Goal: Task Accomplishment & Management: Use online tool/utility

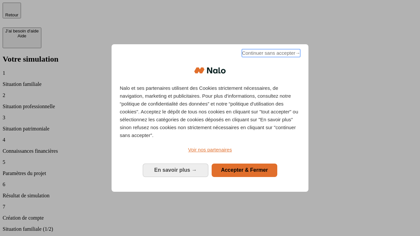
click at [270, 54] on span "Continuer sans accepter →" at bounding box center [271, 53] width 58 height 8
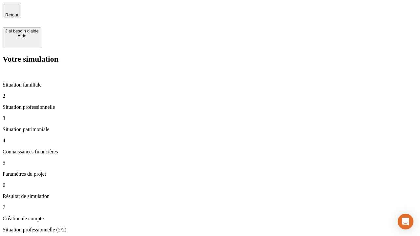
type input "70 000"
type input "1 000"
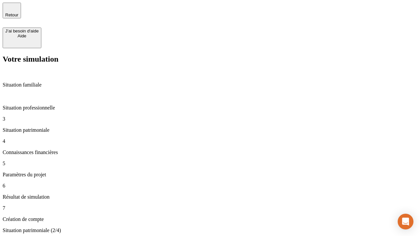
type input "800"
type input "6"
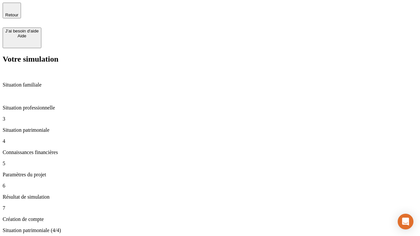
type input "400"
type input "3"
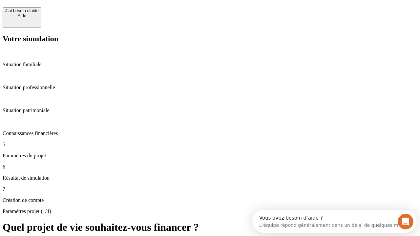
scroll to position [6, 0]
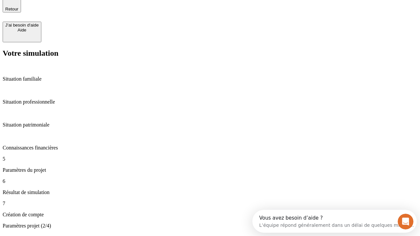
type input "35"
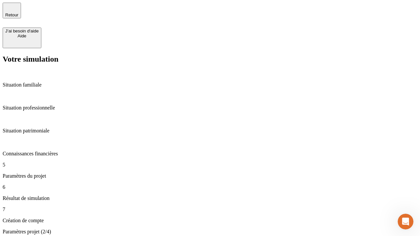
type input "500"
type input "640"
